Goal: Information Seeking & Learning: Learn about a topic

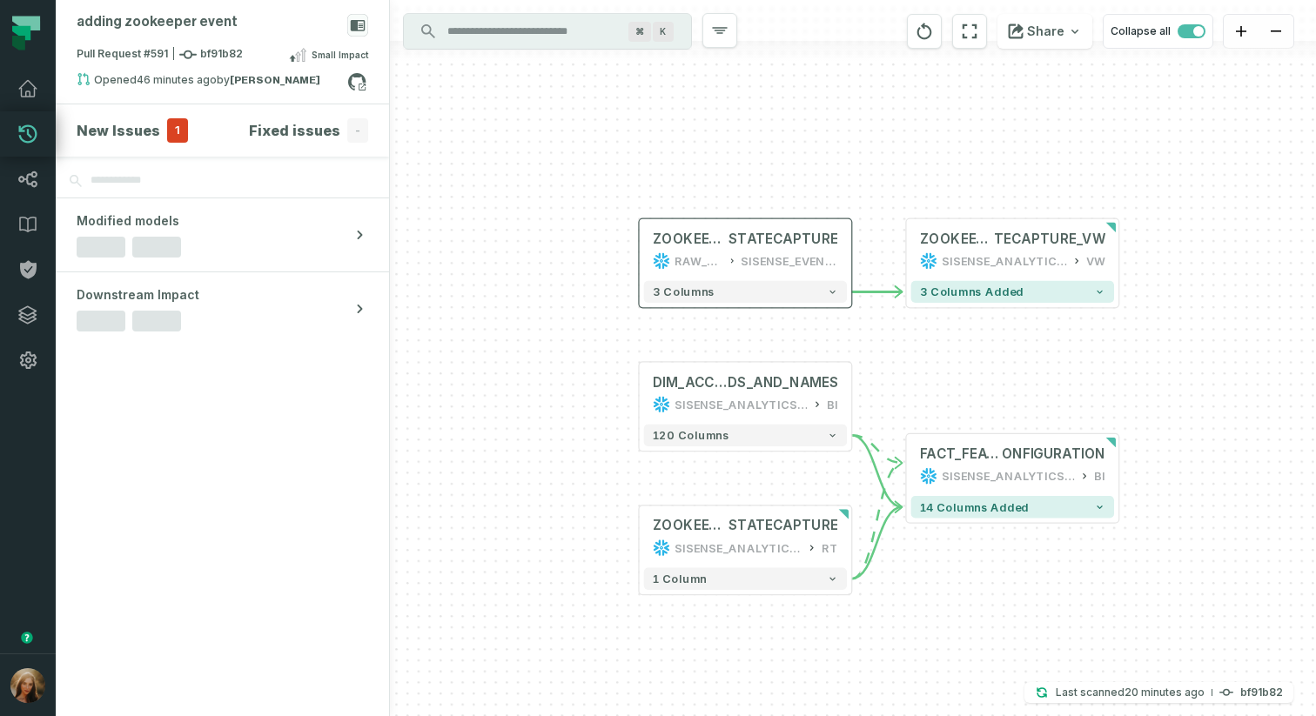
click at [648, 306] on div "3 columns" at bounding box center [746, 292] width 212 height 31
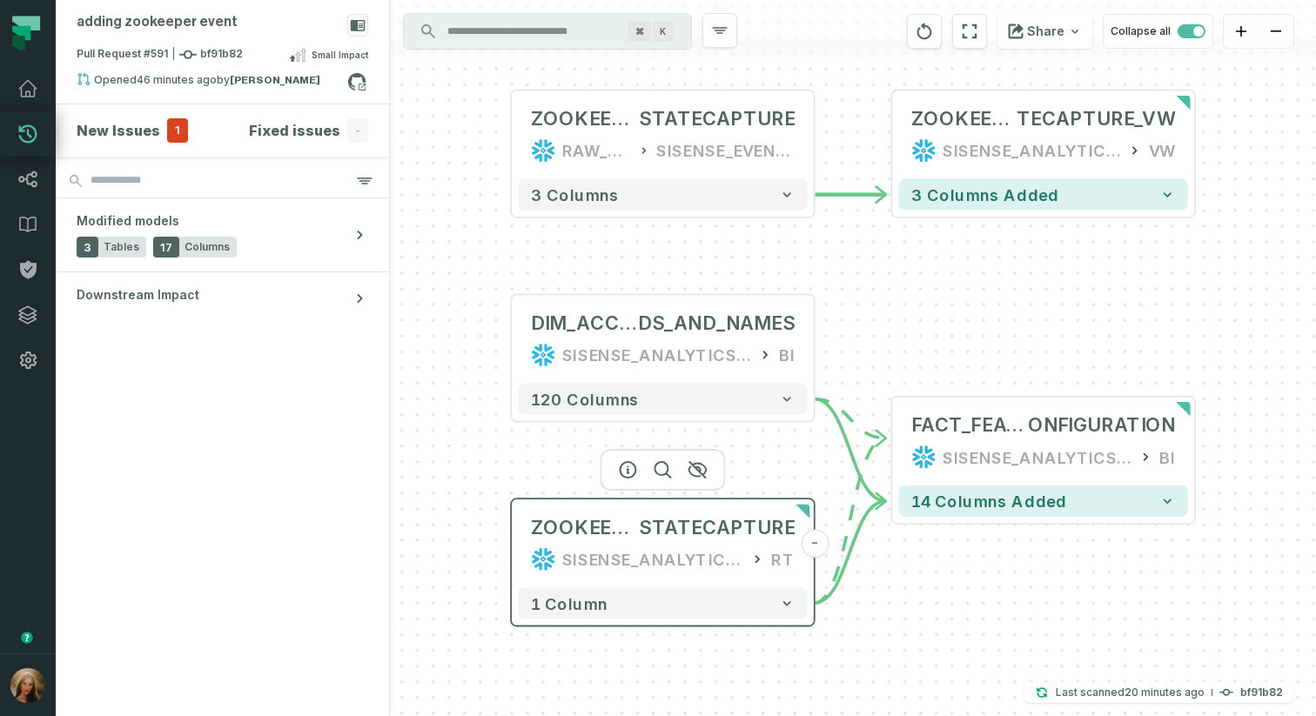
click at [738, 560] on div "SISENSE_ANALYTICS_PRODUCTION" at bounding box center [652, 559] width 181 height 25
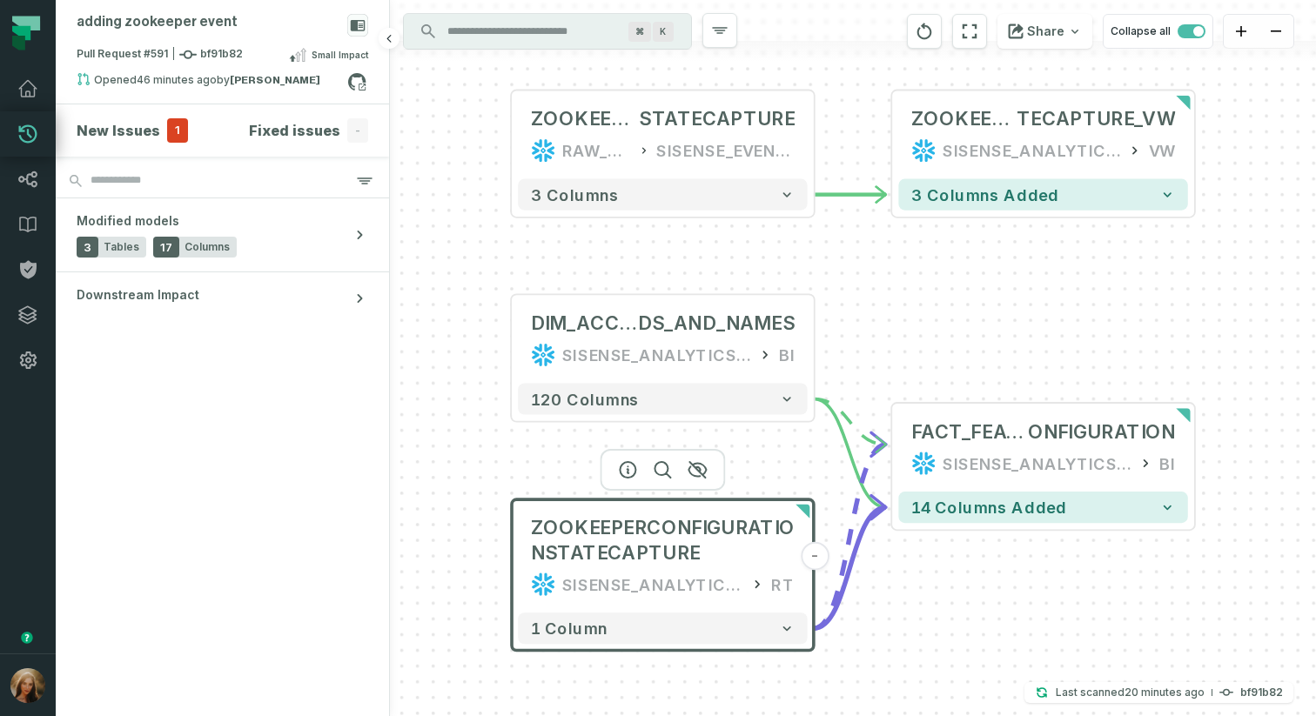
click at [138, 130] on h4 "New Issues" at bounding box center [119, 130] width 84 height 21
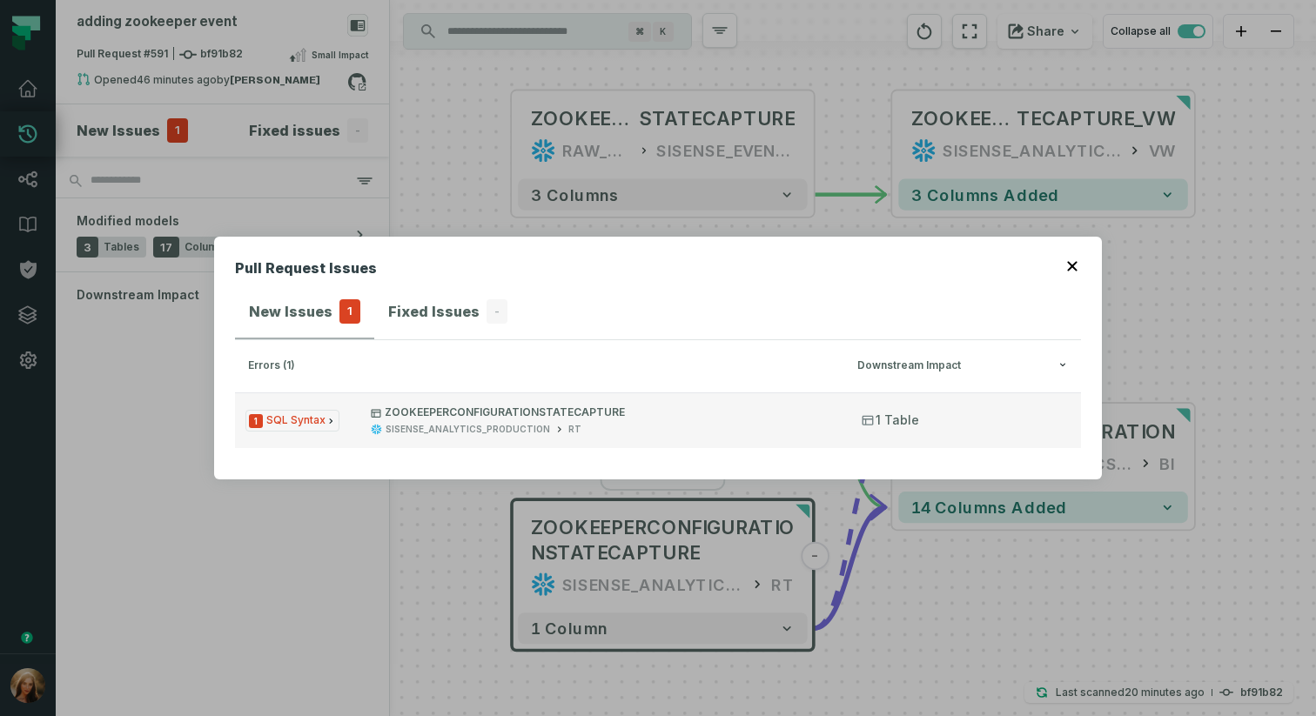
click at [461, 417] on p "ZOOKEEPERCONFIGURATIONSTATECAPTURE" at bounding box center [601, 413] width 460 height 14
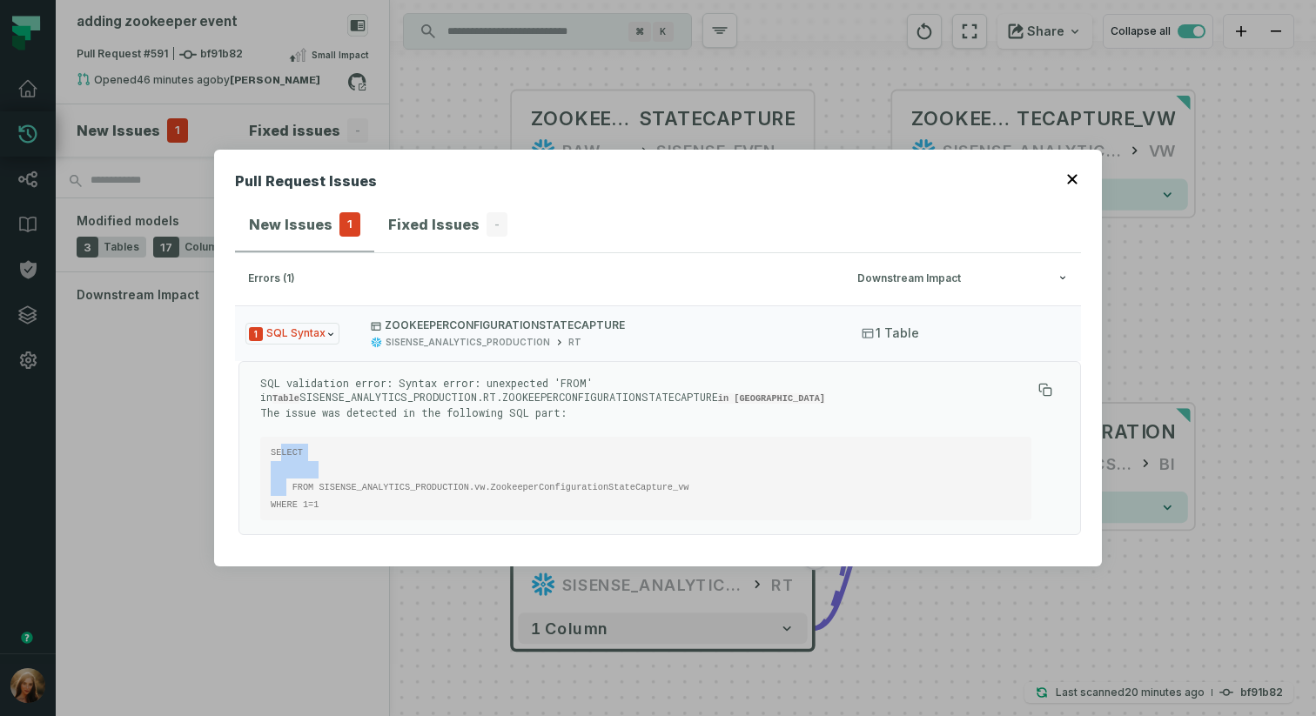
drag, startPoint x: 353, startPoint y: 463, endPoint x: 289, endPoint y: 446, distance: 65.9
click at [283, 445] on pre "SELECT FROM SISENSE_ANALYTICS_PRODUCTION.vw.ZookeeperConfigurationStateCapture_…" at bounding box center [645, 479] width 771 height 84
click at [320, 454] on pre "SELECT FROM SISENSE_ANALYTICS_PRODUCTION.vw.ZookeeperConfigurationStateCapture_…" at bounding box center [645, 479] width 771 height 84
drag, startPoint x: 316, startPoint y: 493, endPoint x: 261, endPoint y: 421, distance: 90.0
click at [261, 422] on div "SQL validation error: Syntax error: unexpected 'FROM' in Table SISENSE_ANALYTIC…" at bounding box center [645, 448] width 771 height 145
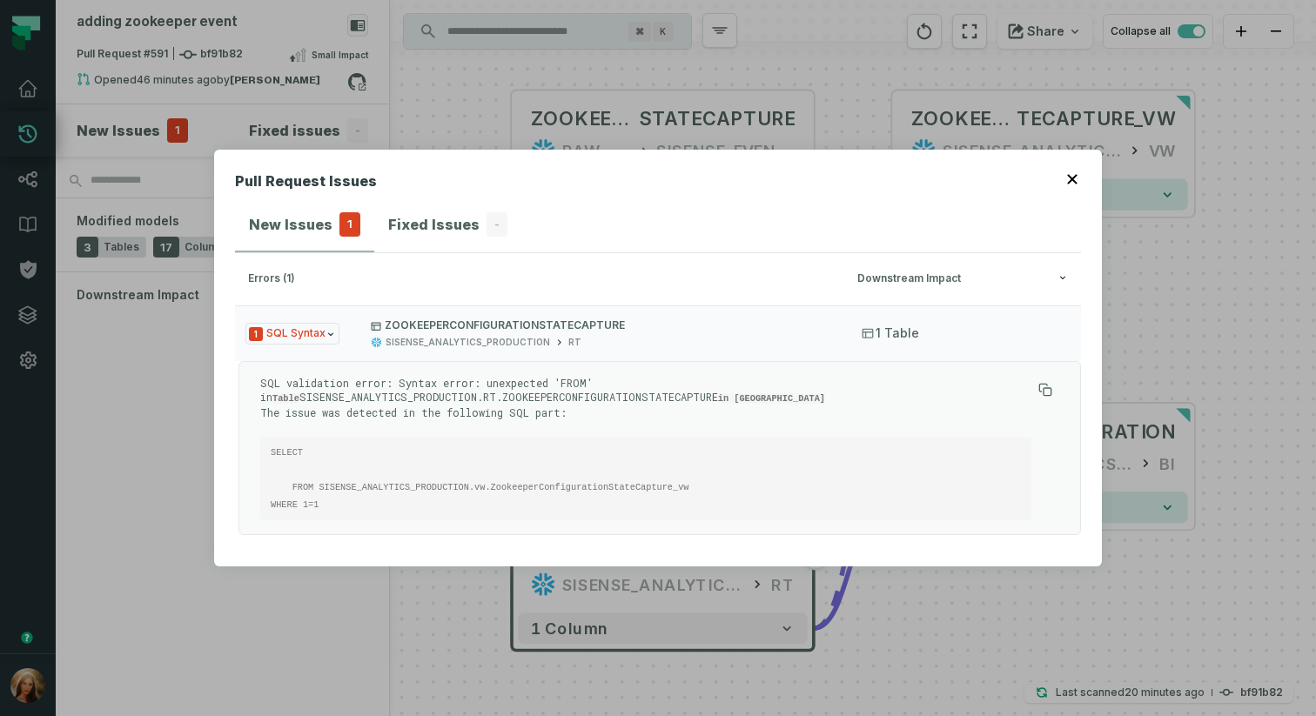
click at [410, 437] on pre "SELECT FROM SISENSE_ANALYTICS_PRODUCTION.vw.ZookeeperConfigurationStateCapture_…" at bounding box center [645, 479] width 771 height 84
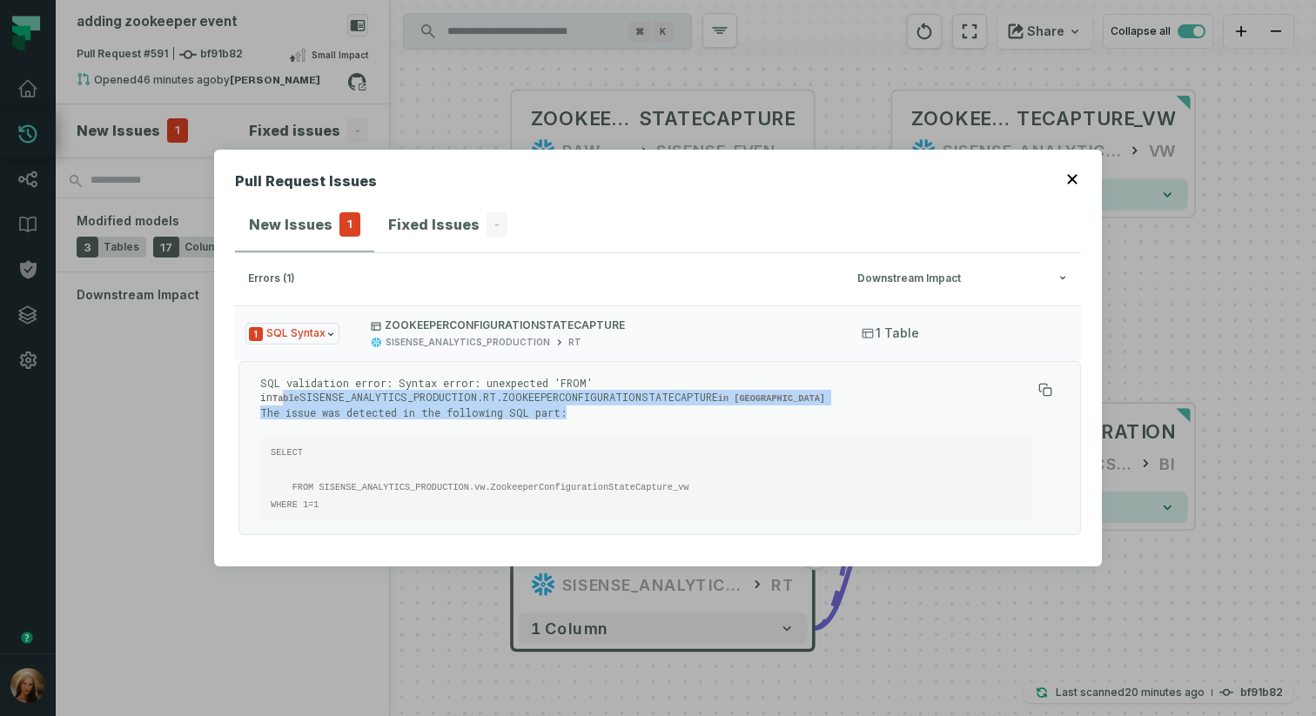
drag, startPoint x: 296, startPoint y: 390, endPoint x: 764, endPoint y: 427, distance: 468.9
click at [764, 427] on div "SQL validation error: Syntax error: unexpected 'FROM' in Table SISENSE_ANALYTIC…" at bounding box center [645, 448] width 771 height 145
click at [745, 414] on div "SQL validation error: Syntax error: unexpected 'FROM' in Table SISENSE_ANALYTIC…" at bounding box center [645, 448] width 771 height 145
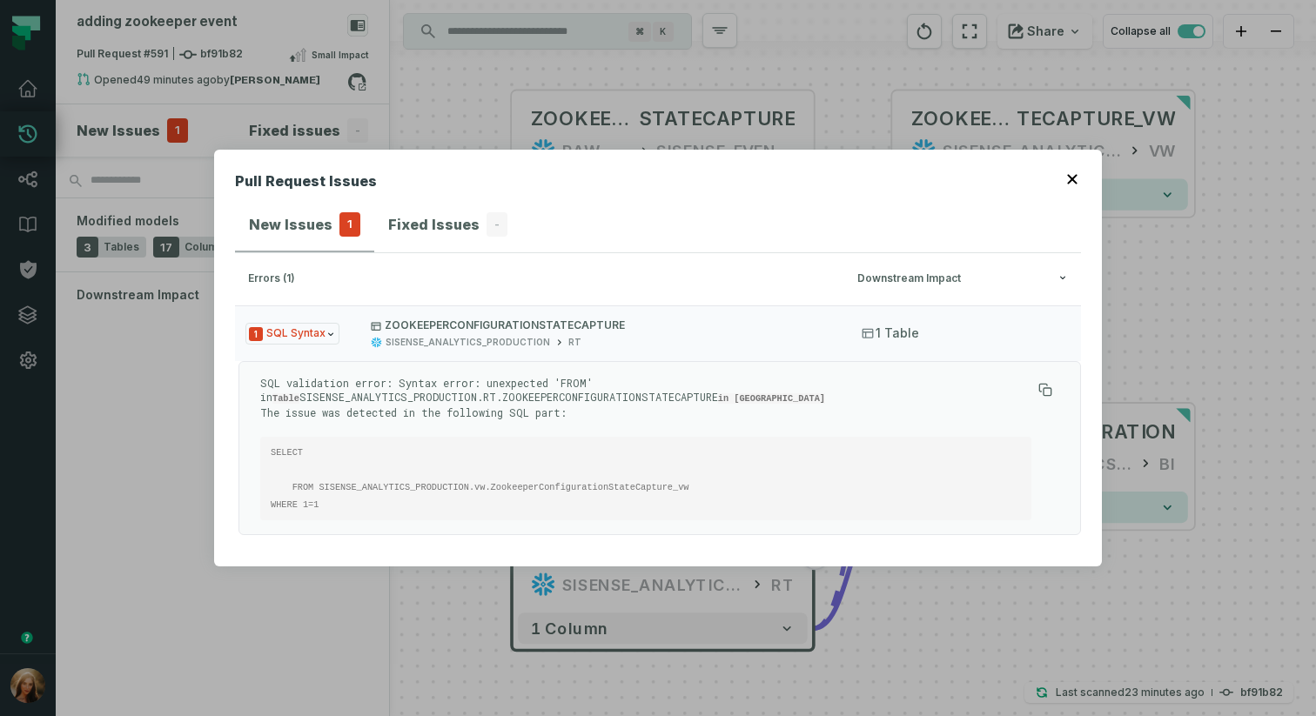
click at [1072, 174] on icon "button" at bounding box center [1072, 179] width 10 height 10
